Goal: Information Seeking & Learning: Learn about a topic

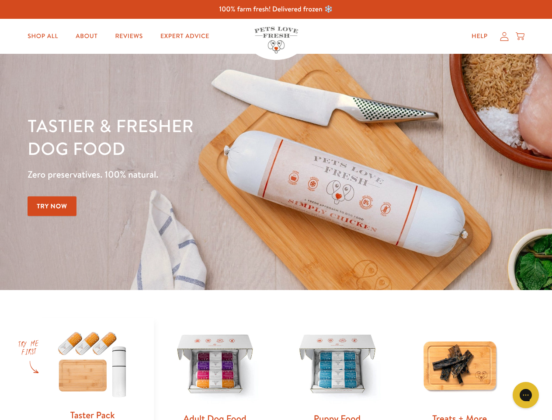
click at [276, 210] on div "Tastier & fresher dog food Zero preservatives. 100% natural. Try Now" at bounding box center [194, 171] width 332 height 115
click at [526, 395] on icon "Gorgias live chat" at bounding box center [526, 395] width 8 height 8
